Goal: Check status: Check status

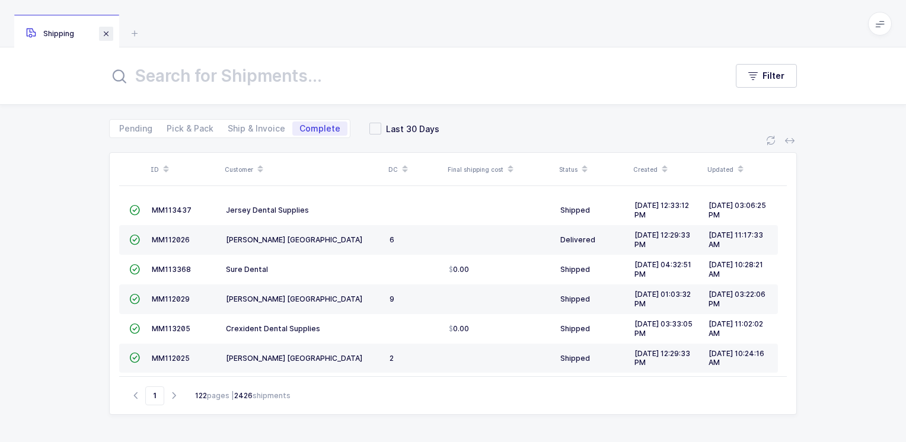
click at [107, 36] on span at bounding box center [106, 34] width 14 height 14
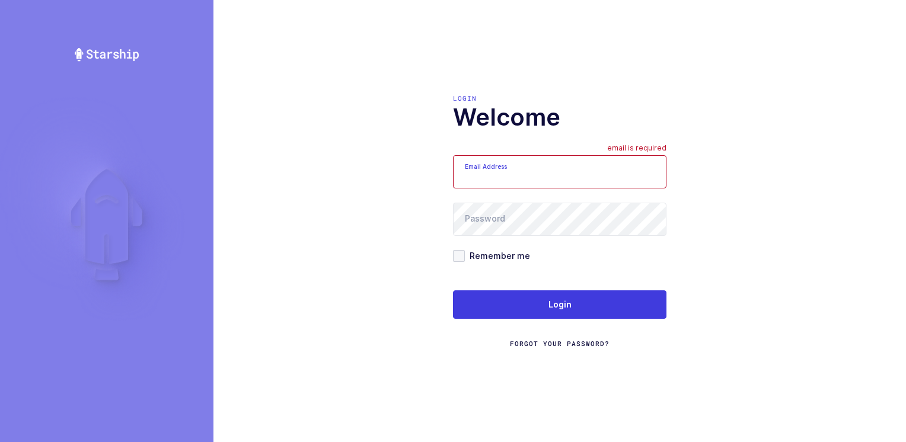
type input "[PERSON_NAME][EMAIL_ADDRESS][DOMAIN_NAME]"
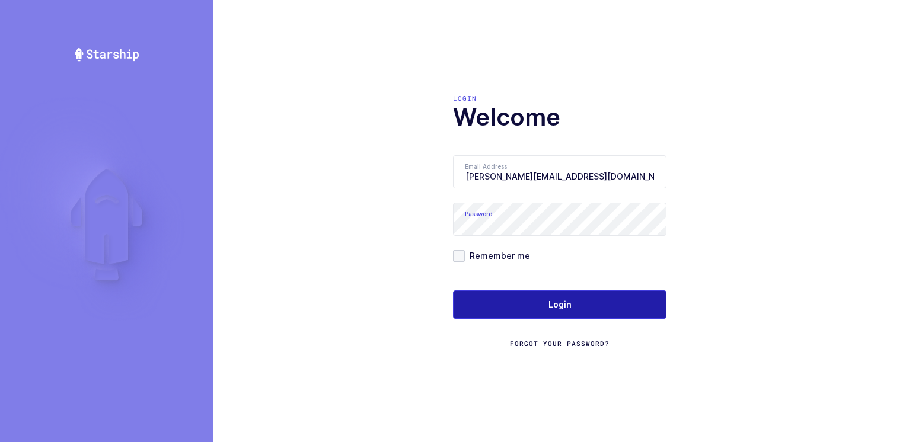
click at [553, 305] on span "Login" at bounding box center [559, 305] width 23 height 12
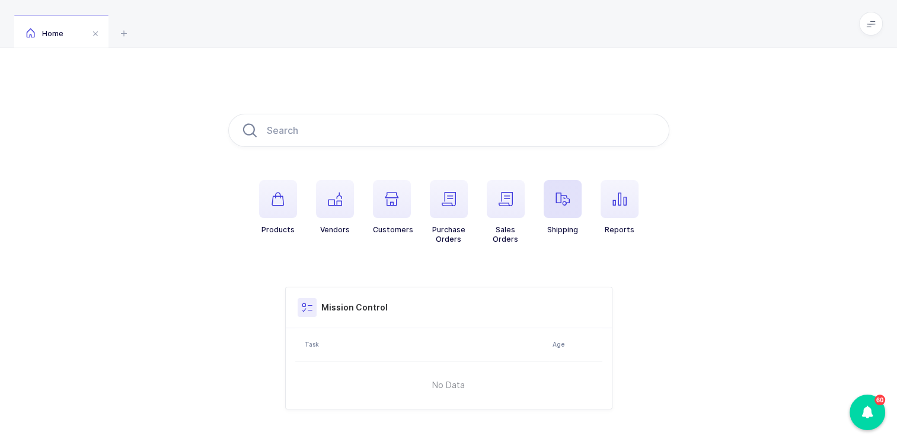
click at [560, 200] on icon "button" at bounding box center [563, 199] width 14 height 14
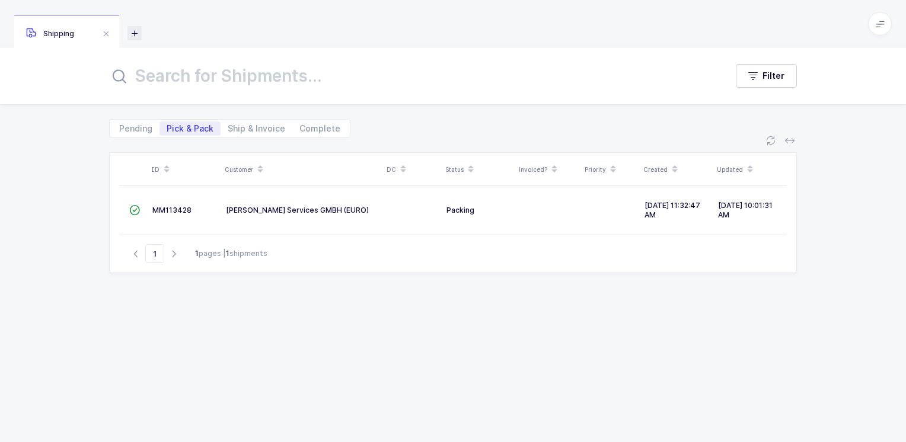
click at [135, 31] on icon at bounding box center [134, 33] width 14 height 14
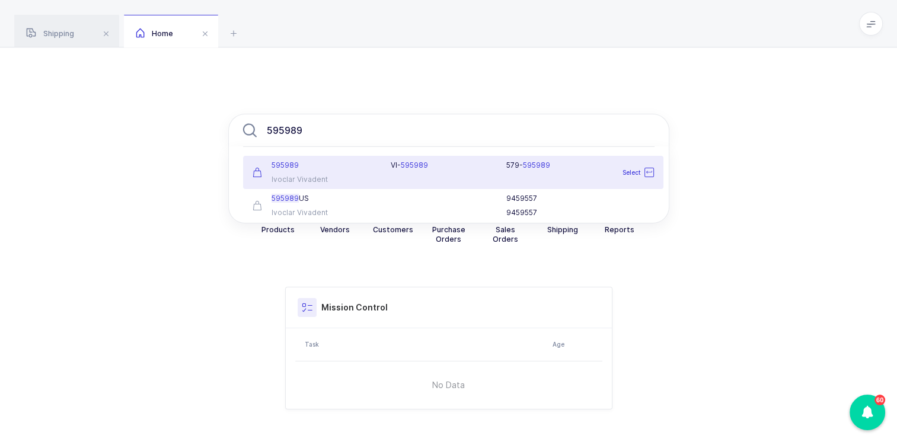
type input "595989"
click at [327, 164] on div "595989" at bounding box center [315, 165] width 125 height 9
